Goal: Find specific page/section: Find specific page/section

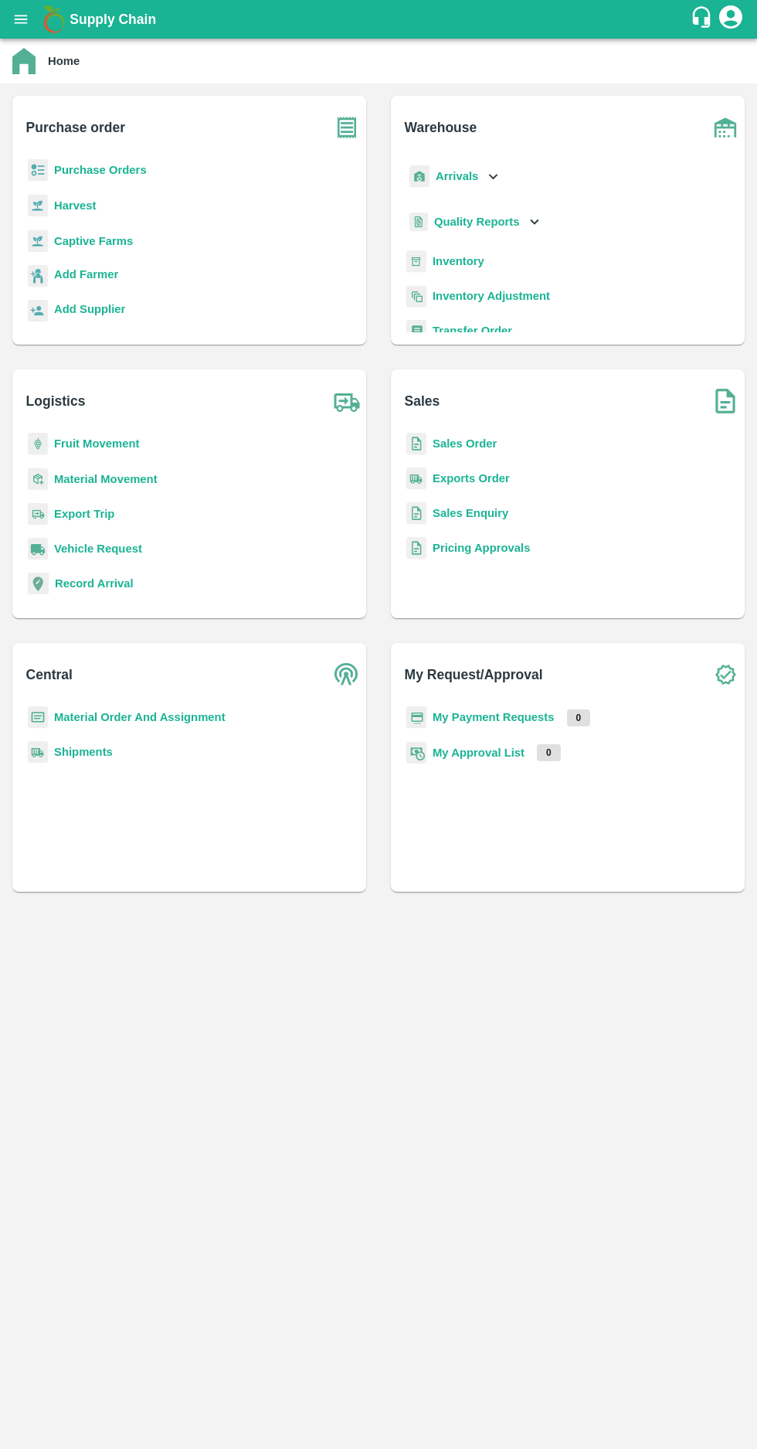
click at [97, 172] on b "Purchase Orders" at bounding box center [100, 170] width 93 height 12
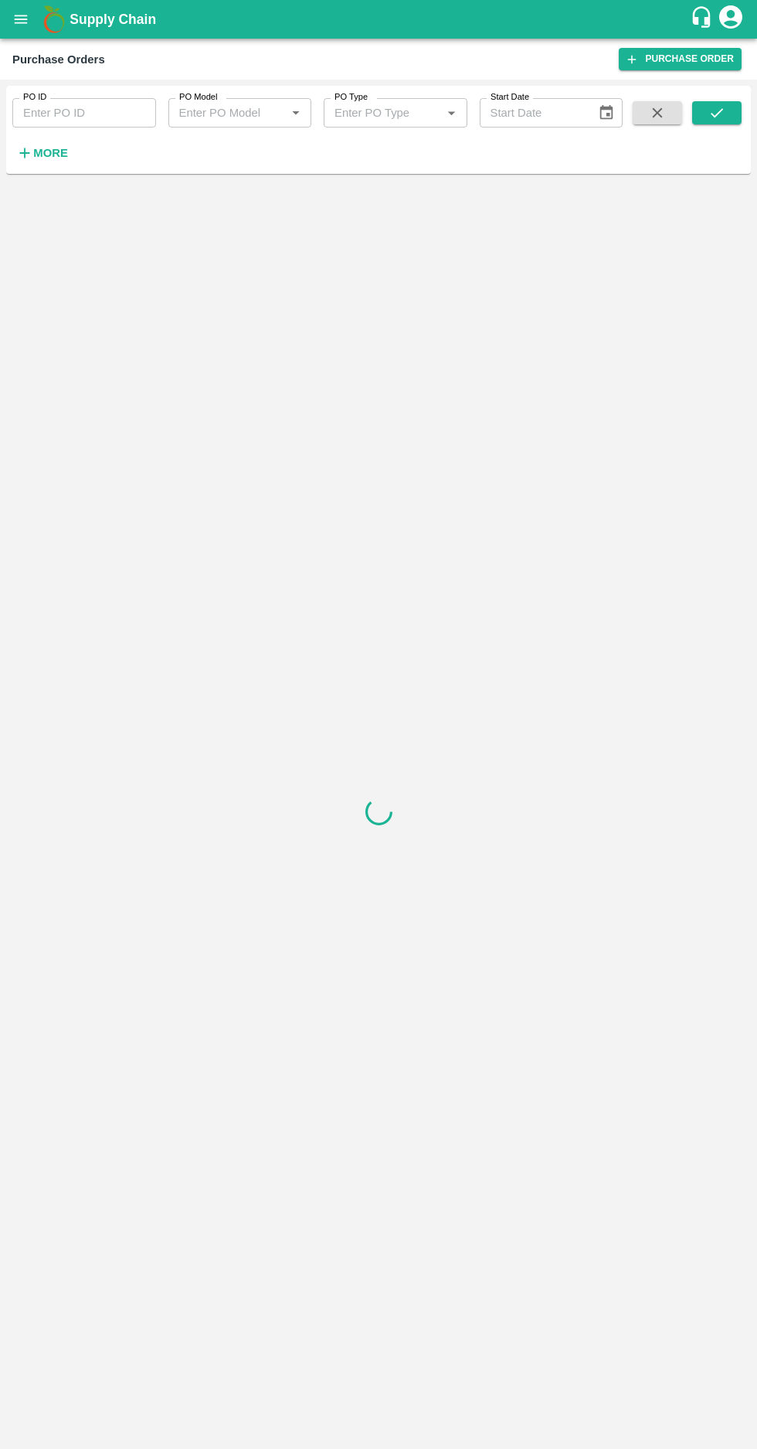
click at [60, 160] on h6 "More" at bounding box center [50, 153] width 35 height 20
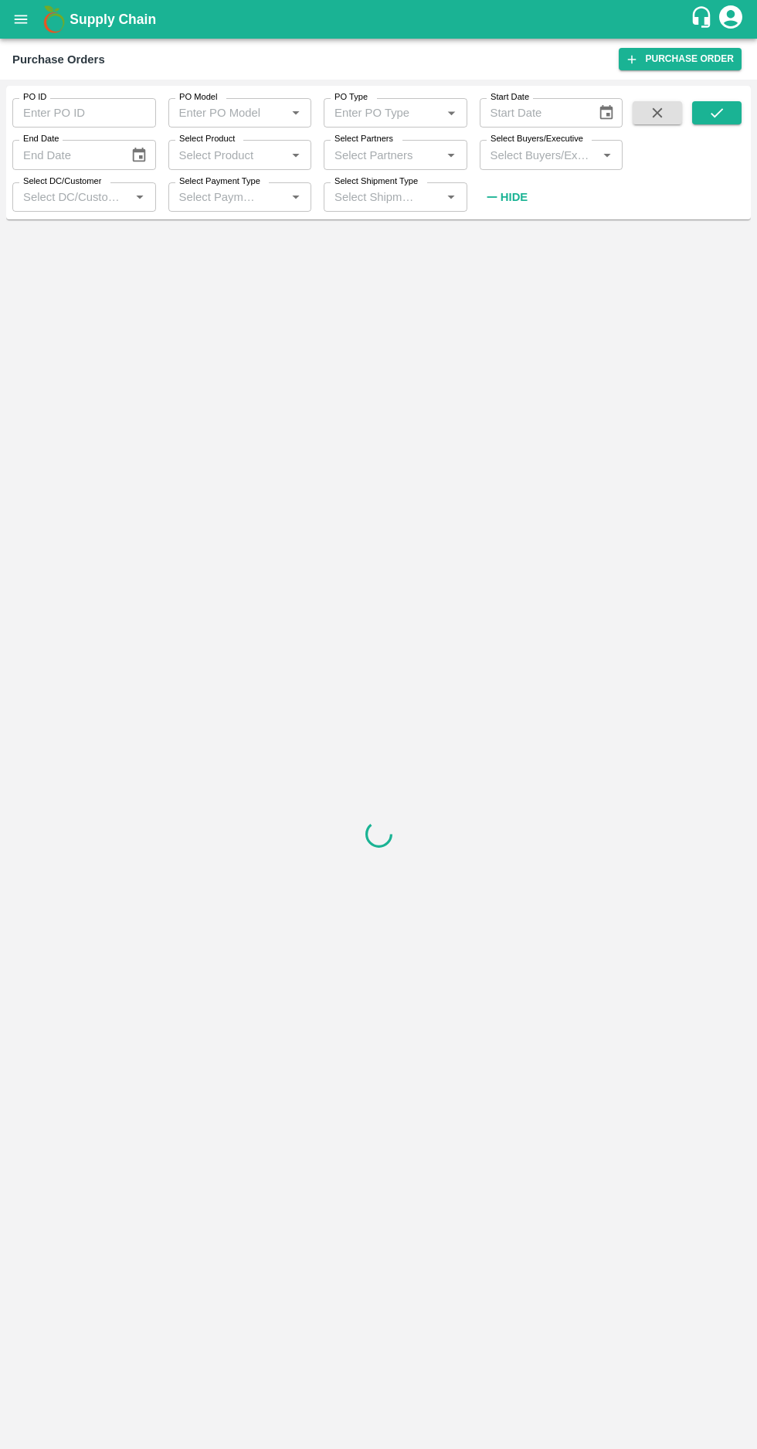
click at [536, 154] on input "Select Buyers/Executive" at bounding box center [539, 155] width 109 height 20
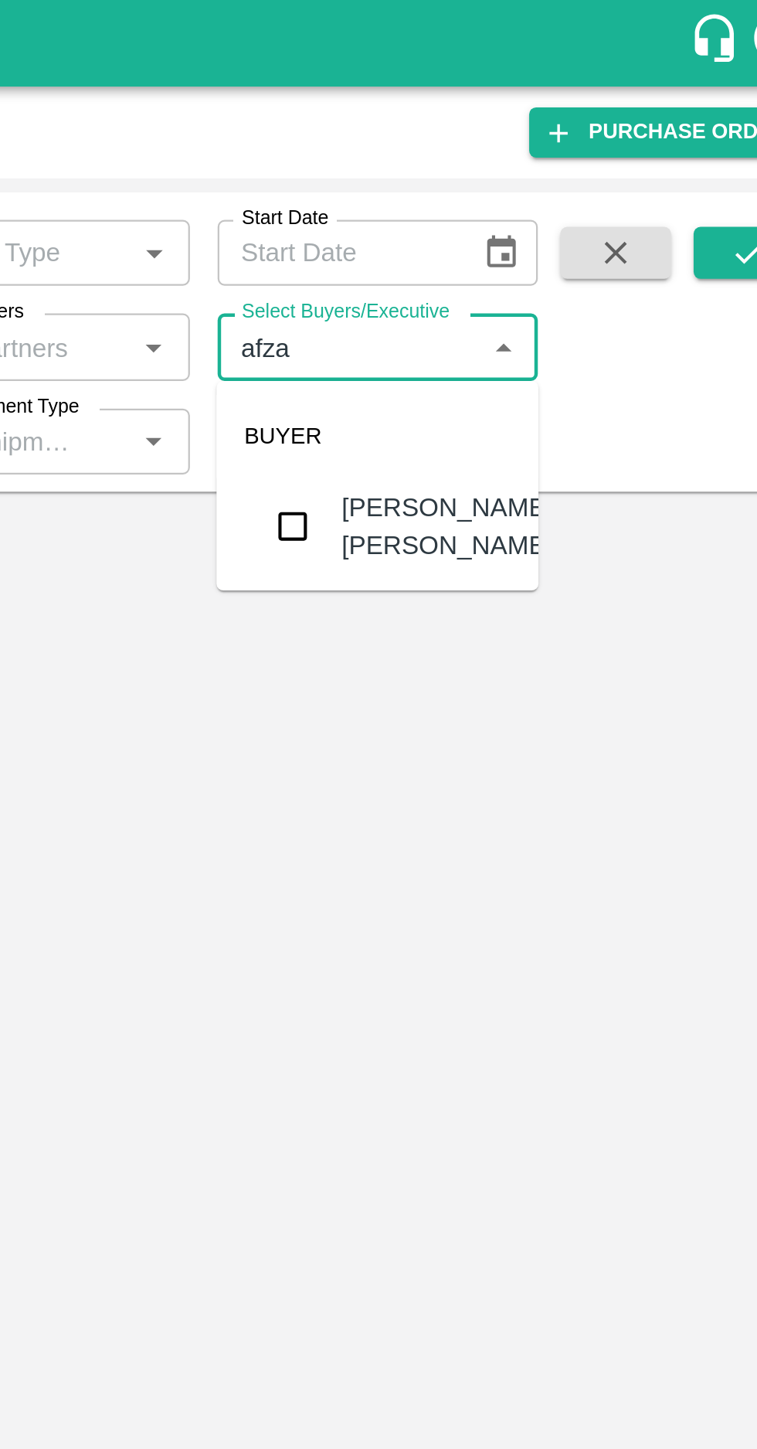
type input "afza"
click at [616, 115] on button "Choose date" at bounding box center [606, 112] width 29 height 29
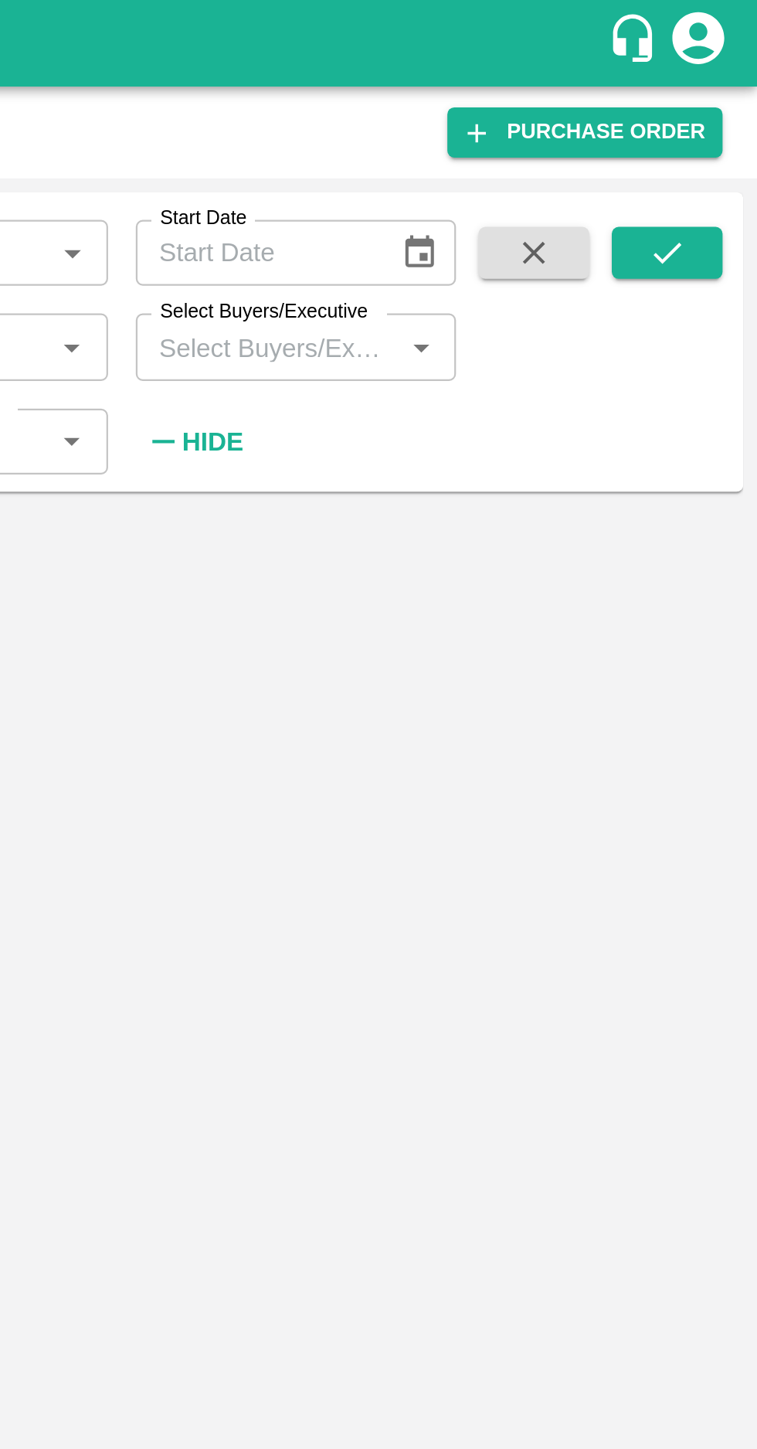
click at [523, 149] on input "Select Buyers/Executive" at bounding box center [539, 155] width 109 height 20
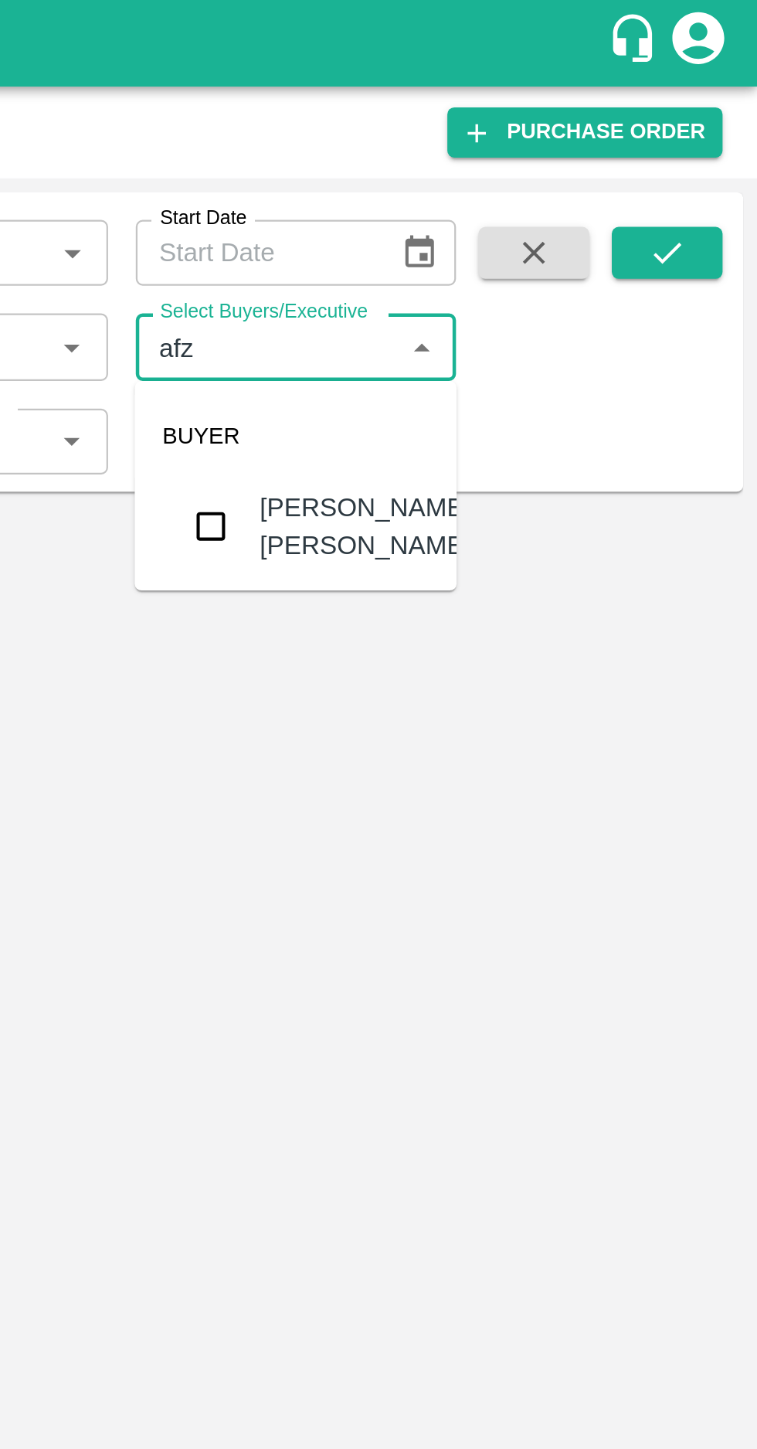
type input "afza"
click at [511, 239] on input "checkbox" at bounding box center [513, 234] width 31 height 31
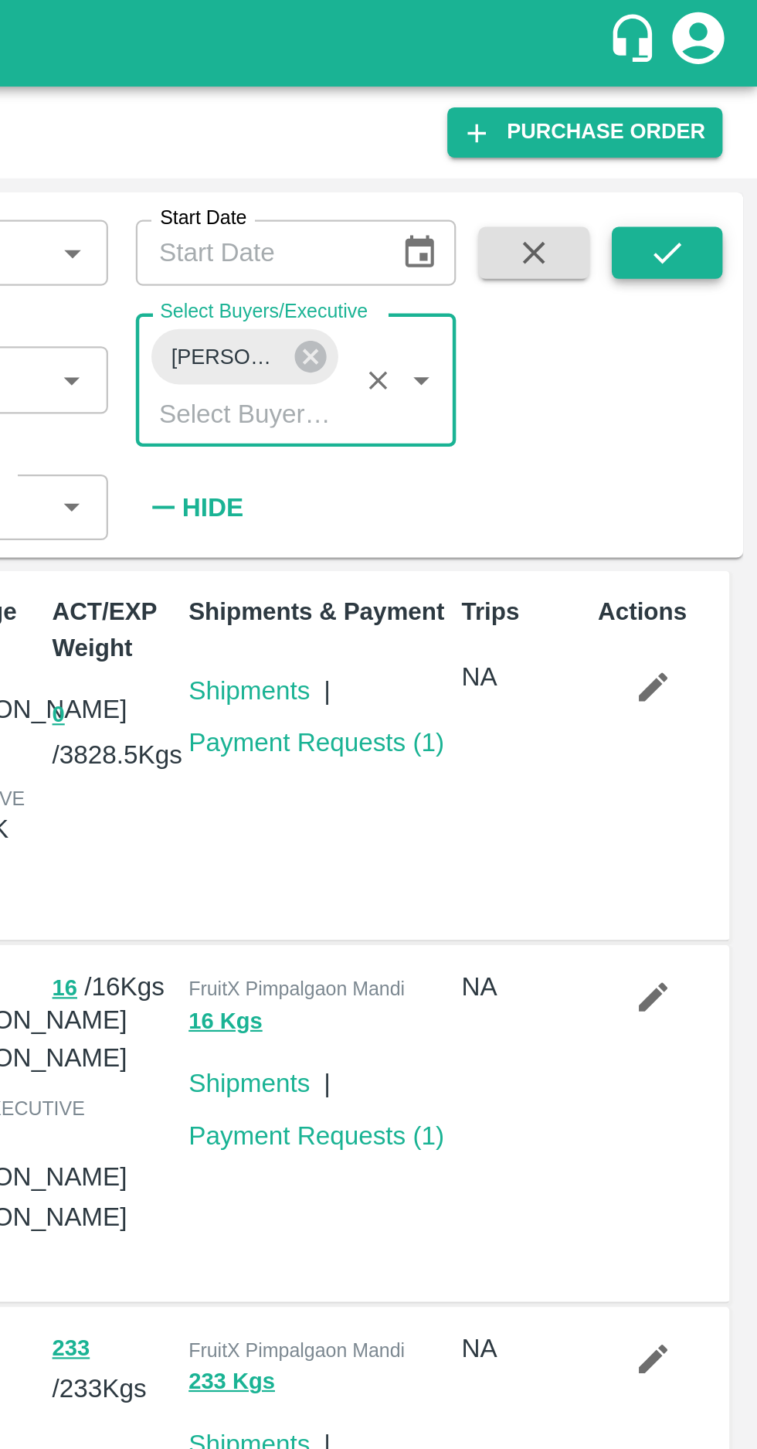
click at [719, 121] on icon "submit" at bounding box center [717, 112] width 17 height 17
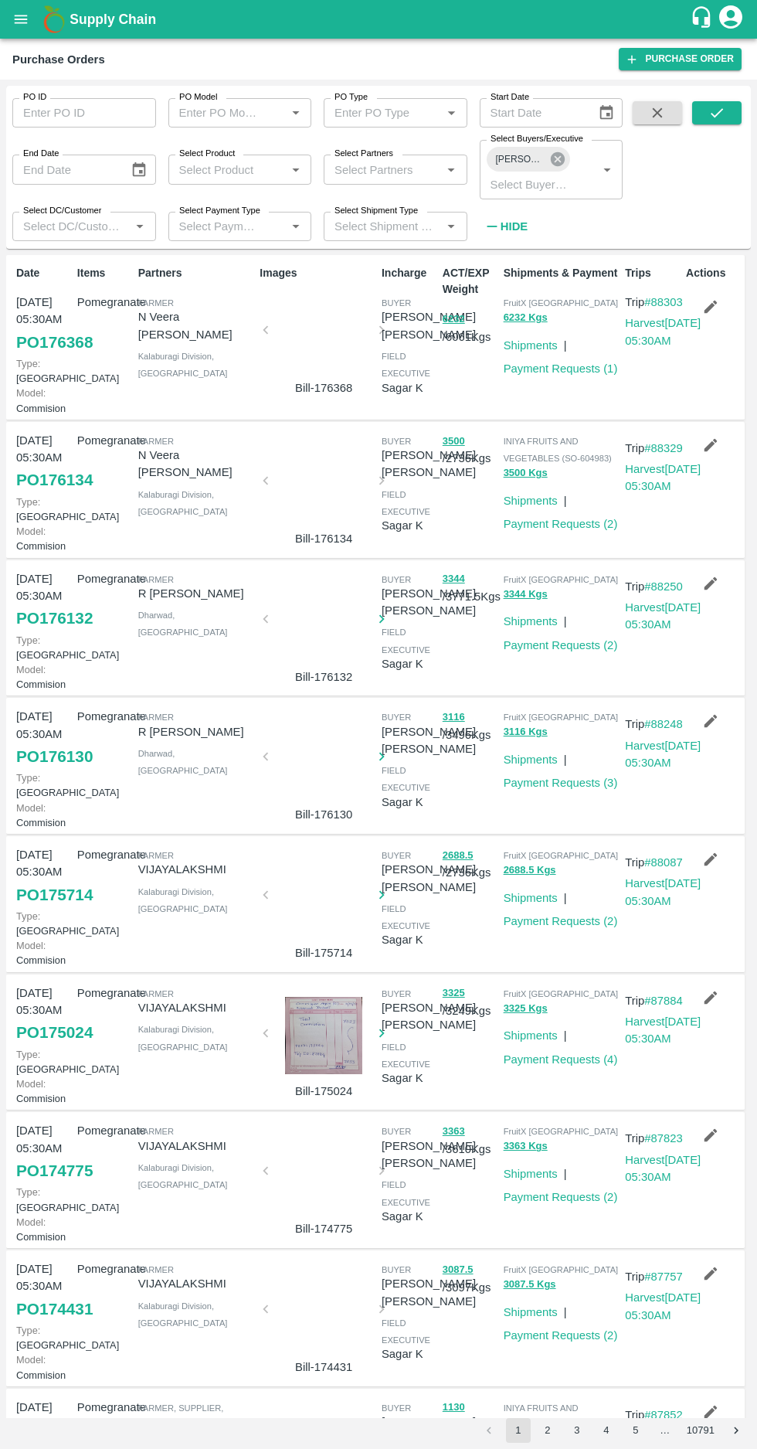
click at [561, 161] on icon at bounding box center [558, 159] width 14 height 14
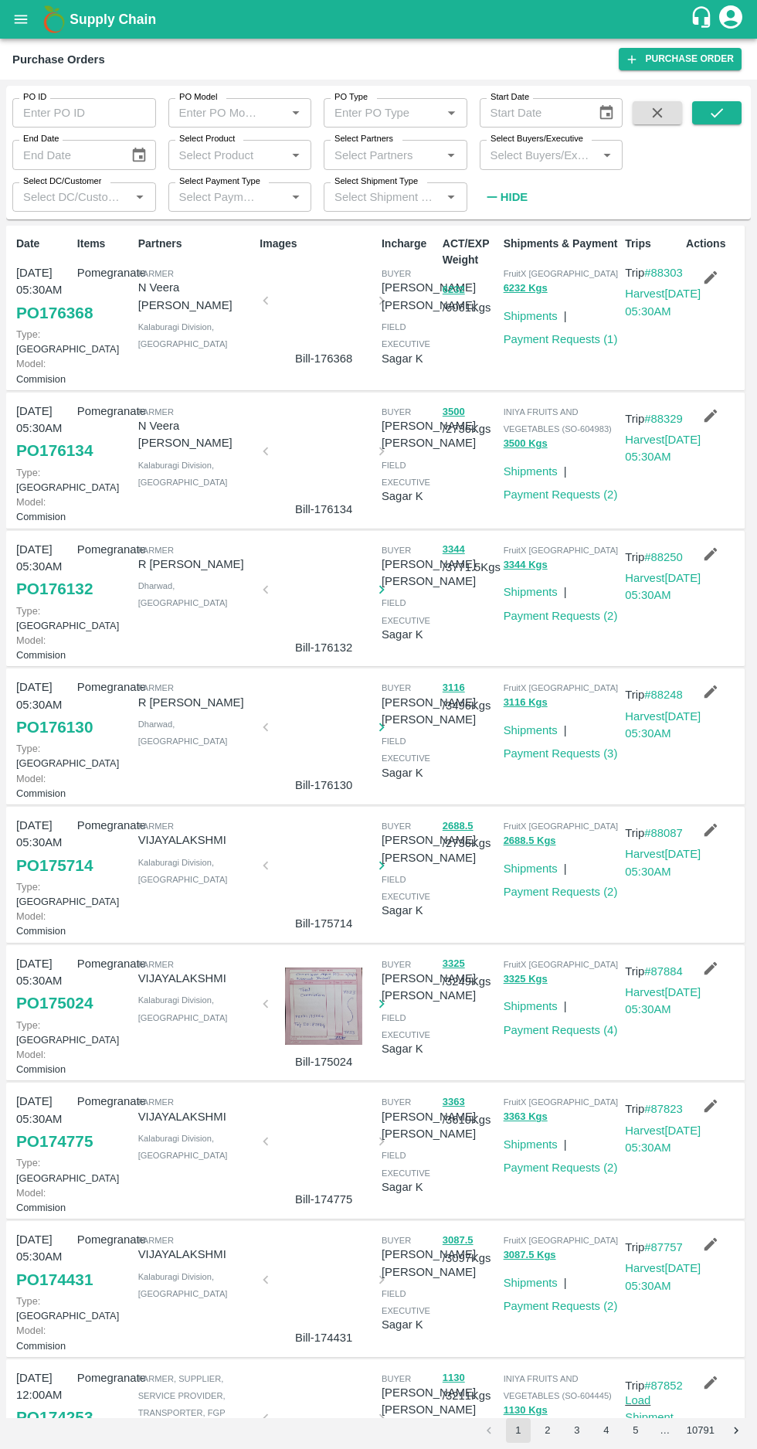
click at [526, 157] on input "Select Buyers/Executive" at bounding box center [539, 155] width 109 height 20
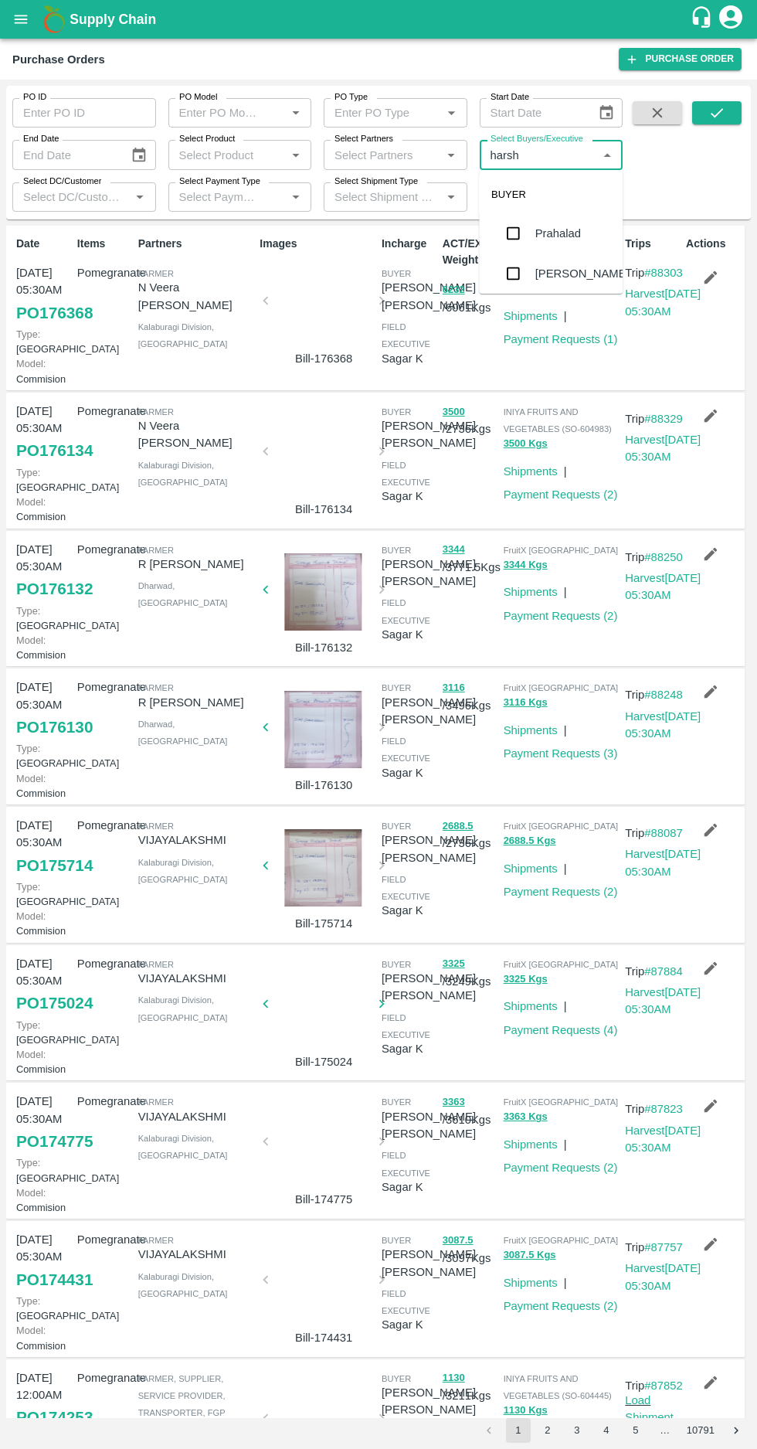
type input "harshv"
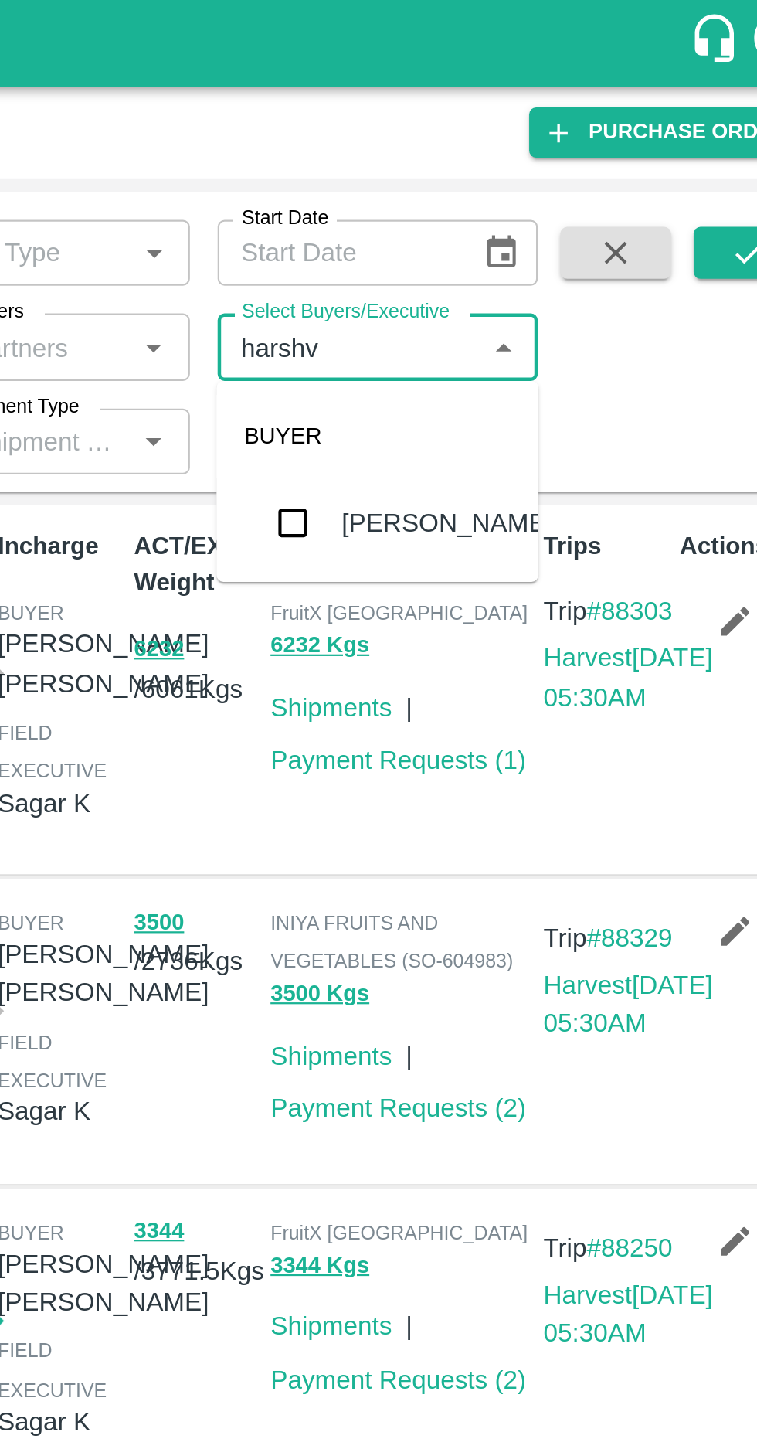
click at [507, 243] on input "checkbox" at bounding box center [513, 233] width 31 height 31
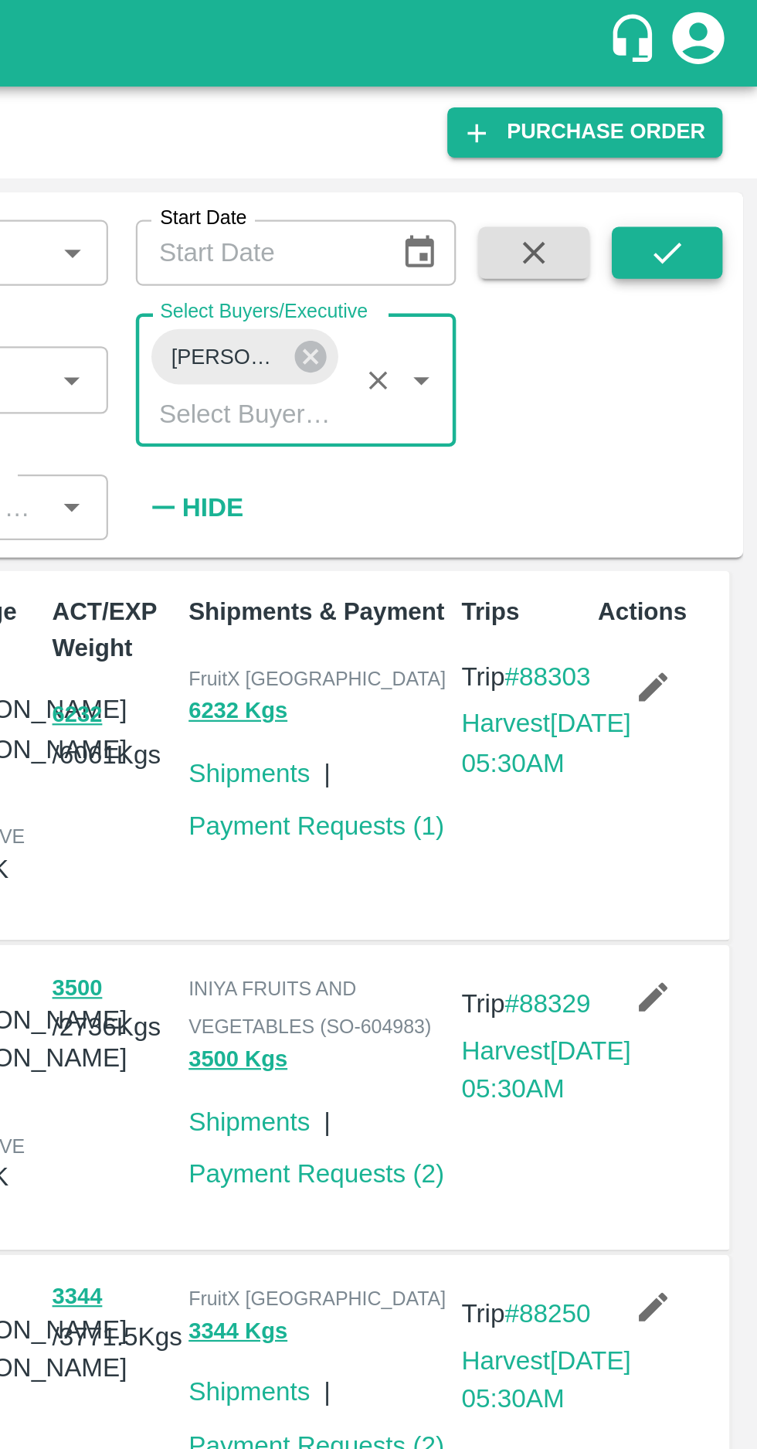
click at [718, 118] on icon "submit" at bounding box center [717, 112] width 17 height 17
